Goal: Task Accomplishment & Management: Use online tool/utility

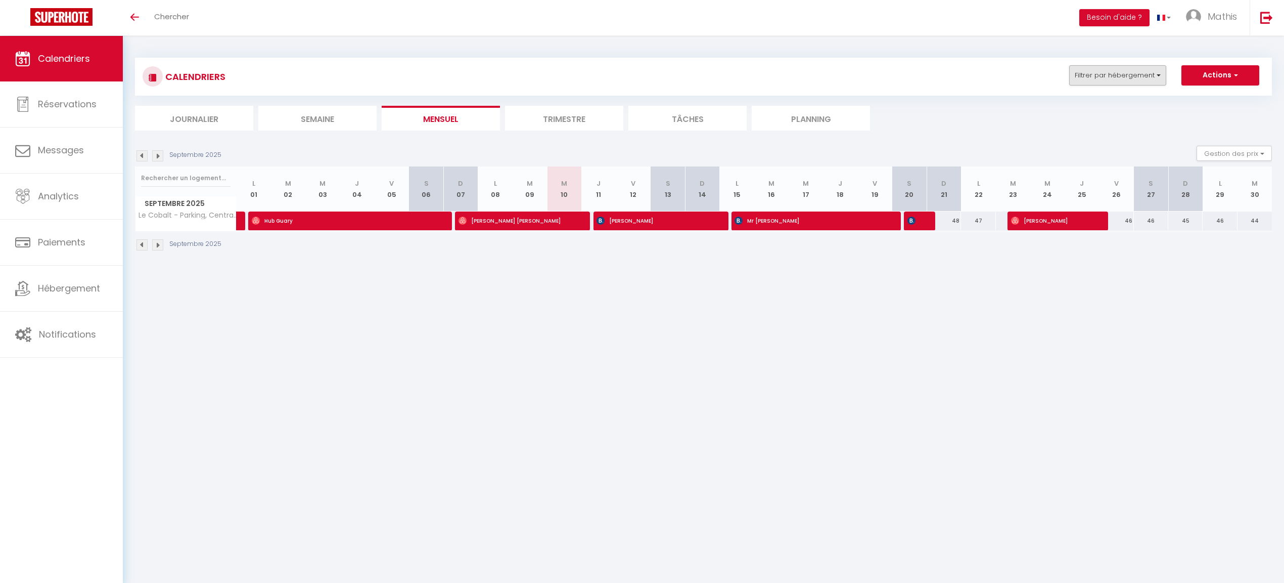
click at [1125, 76] on button "Filtrer par hébergement" at bounding box center [1118, 75] width 97 height 20
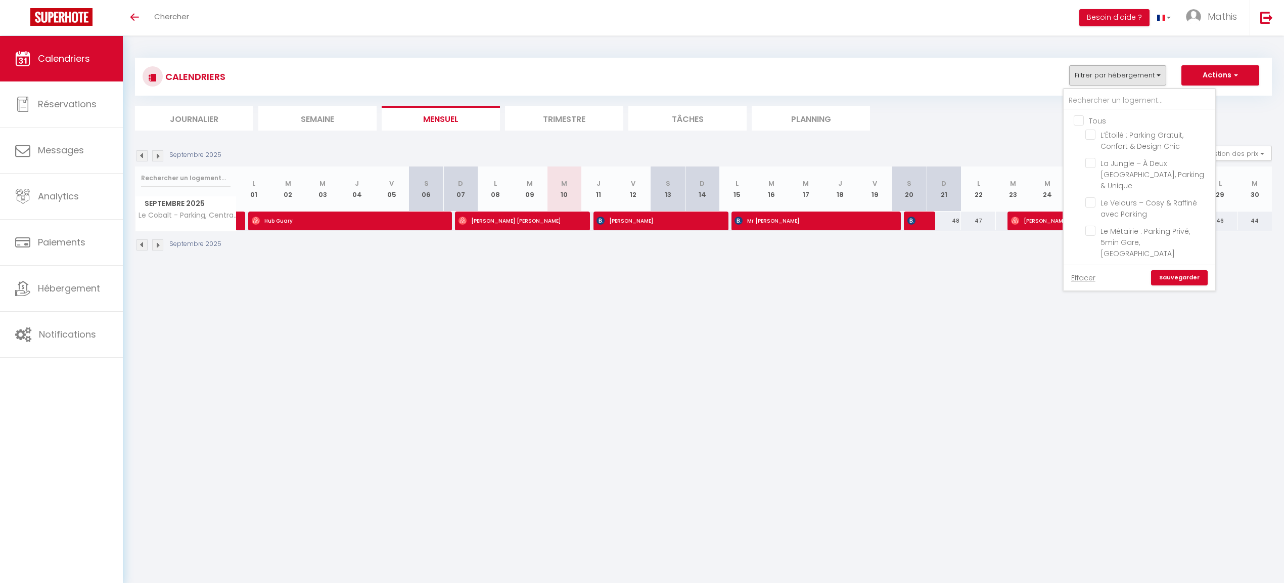
click at [1082, 121] on input "Tous" at bounding box center [1150, 120] width 152 height 10
checkbox input "true"
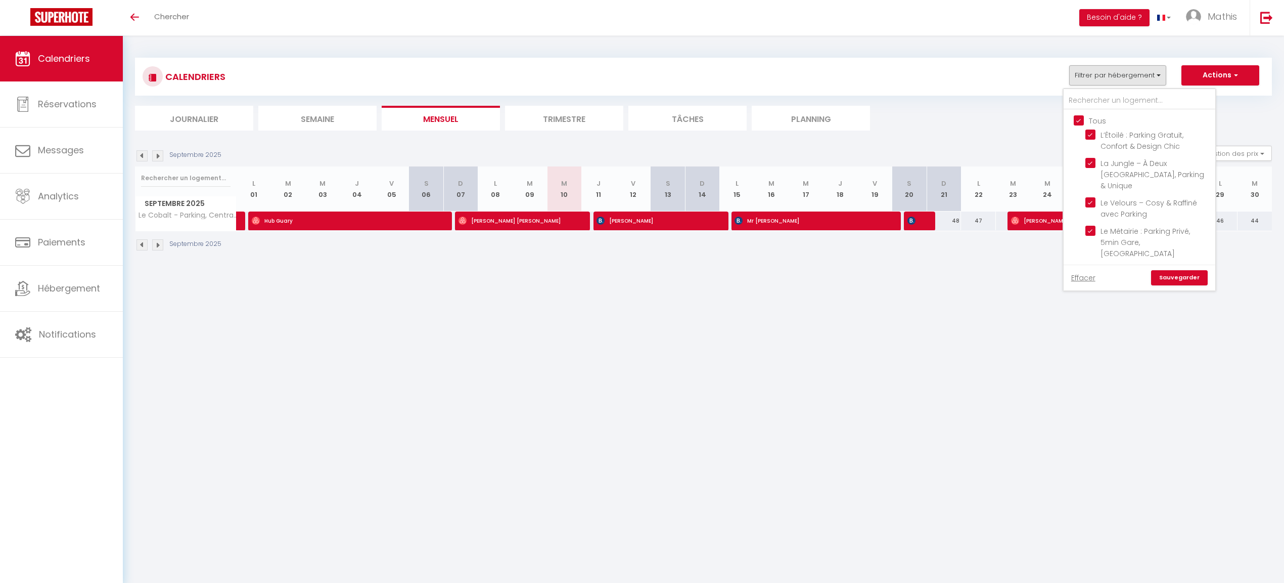
checkbox input "true"
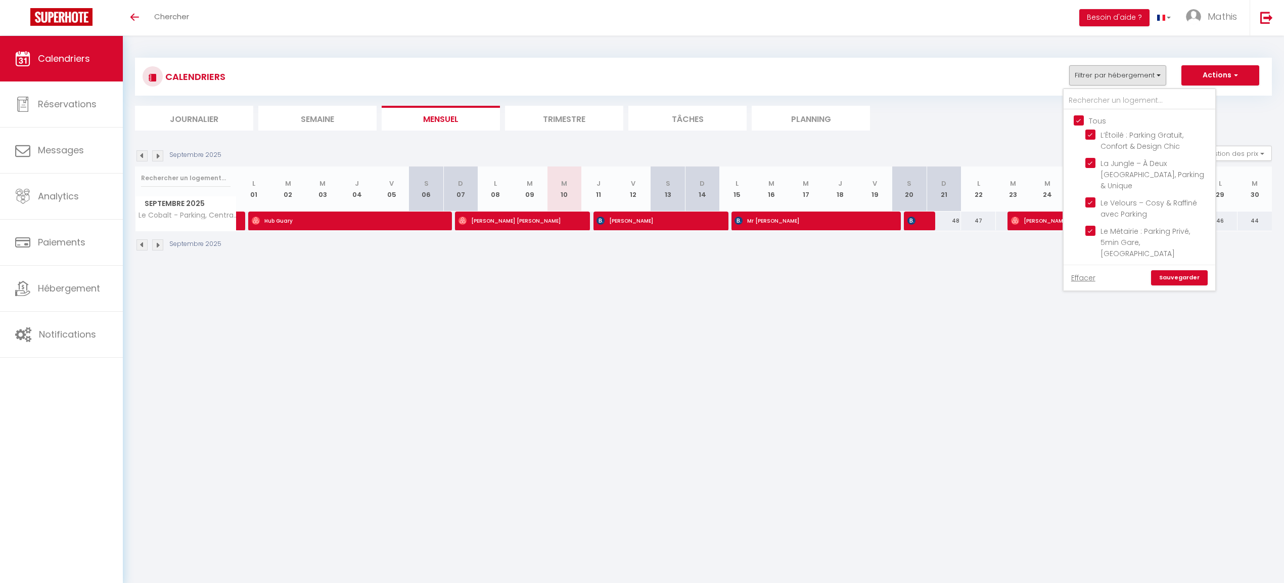
checkbox input "true"
click at [1171, 272] on link "Sauvegarder" at bounding box center [1179, 277] width 57 height 15
